Goal: Transaction & Acquisition: Subscribe to service/newsletter

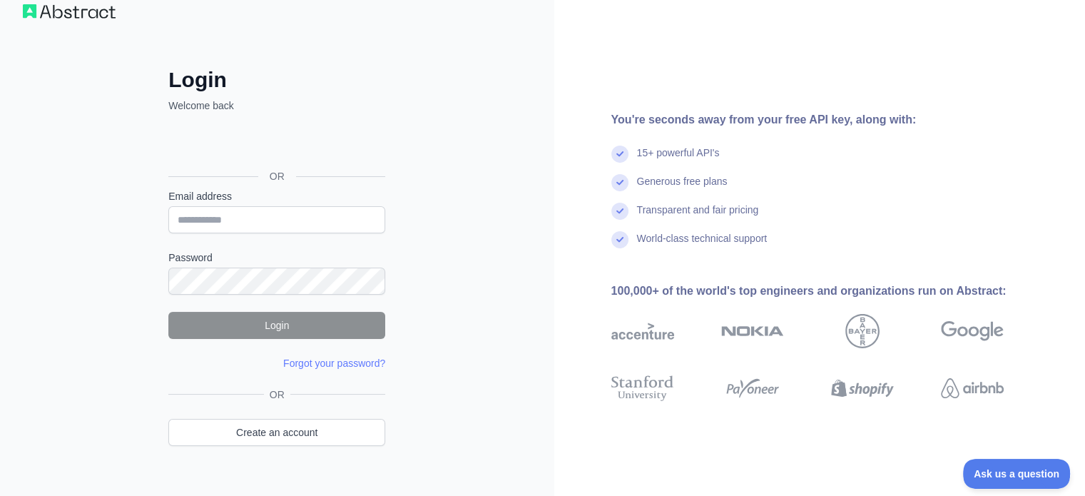
scroll to position [46, 0]
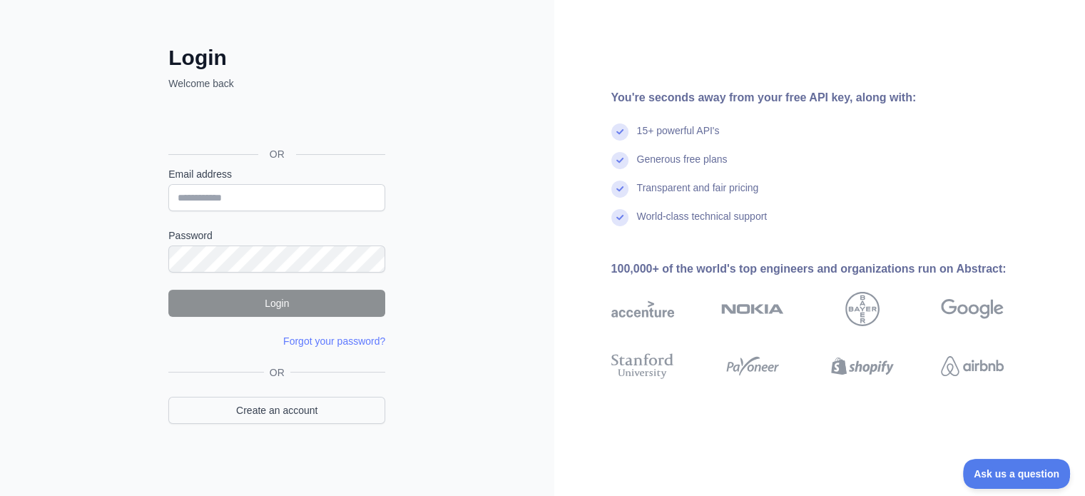
scroll to position [26, 0]
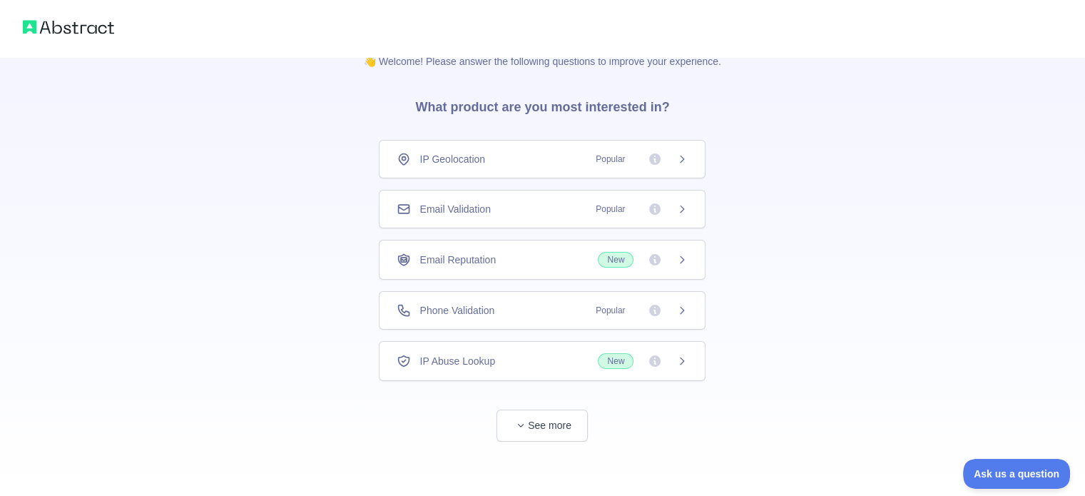
click at [283, 399] on div "👋 Welcome! Please answer the following questions to improve your experience. Wh…" at bounding box center [542, 236] width 1085 height 524
click at [685, 305] on icon at bounding box center [681, 310] width 11 height 11
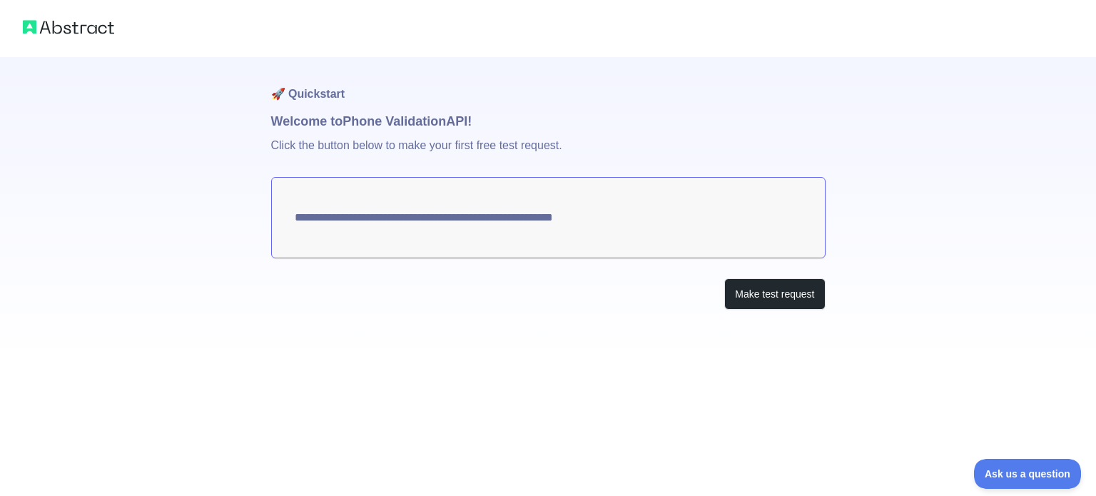
click at [599, 224] on textarea "**********" at bounding box center [548, 217] width 554 height 81
click at [738, 284] on button "Make test request" at bounding box center [774, 294] width 101 height 32
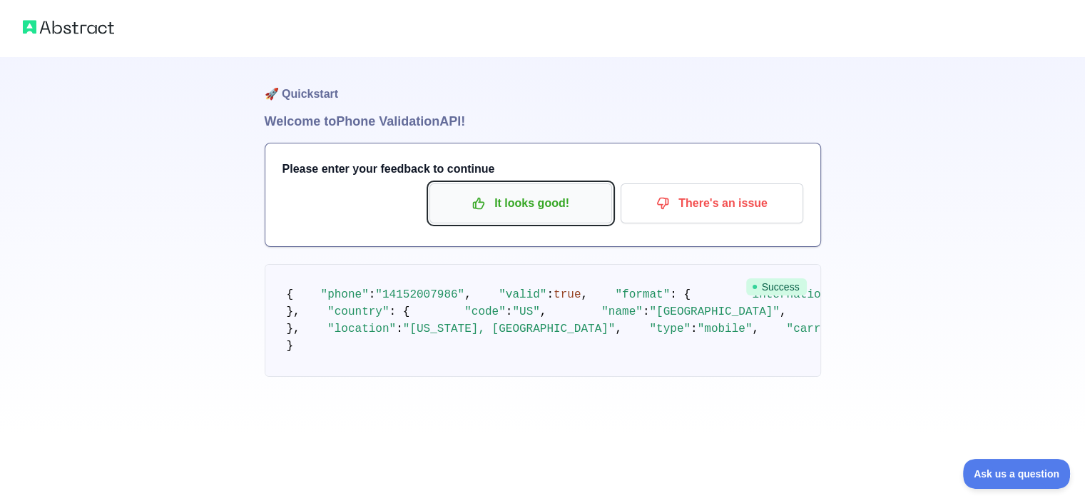
click at [608, 210] on button "It looks good!" at bounding box center [520, 203] width 183 height 40
